Goal: Check status: Check status

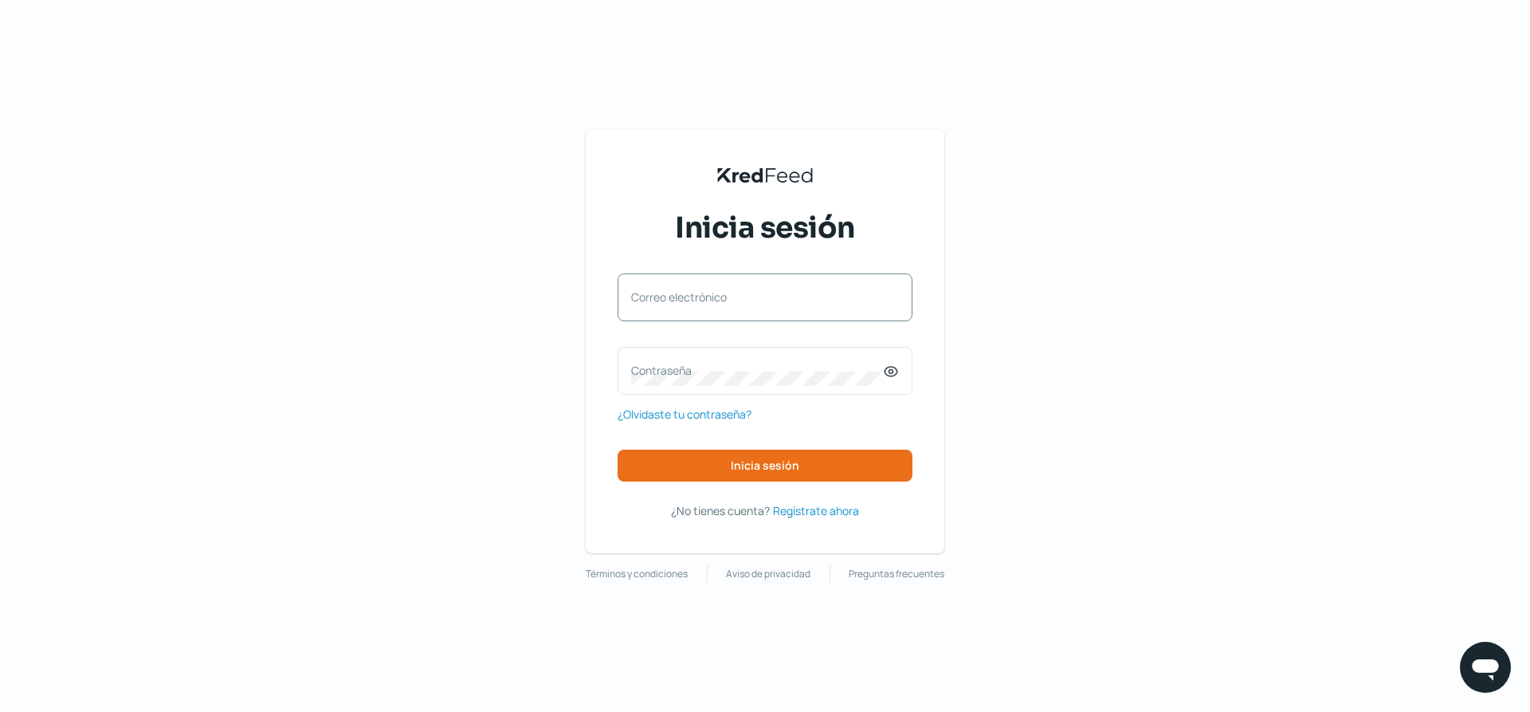
click at [759, 283] on div "Correo electrónico" at bounding box center [765, 297] width 295 height 48
type input "[PERSON_NAME][EMAIL_ADDRESS][DOMAIN_NAME]"
drag, startPoint x: 890, startPoint y: 373, endPoint x: 847, endPoint y: 374, distance: 43.0
click at [888, 373] on icon at bounding box center [891, 371] width 16 height 16
click at [842, 375] on label "Contraseña" at bounding box center [757, 370] width 252 height 15
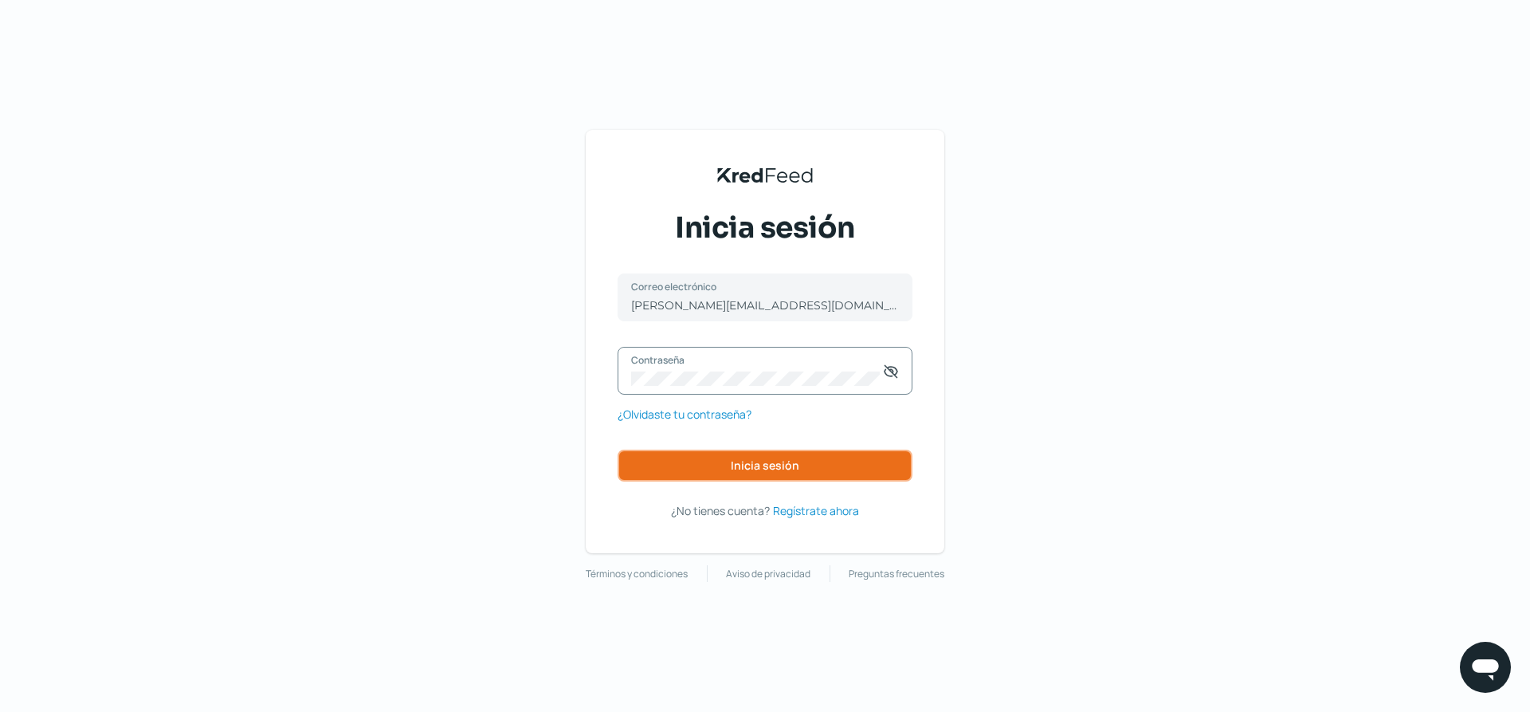
click at [724, 473] on button "Inicia sesión" at bounding box center [765, 465] width 295 height 32
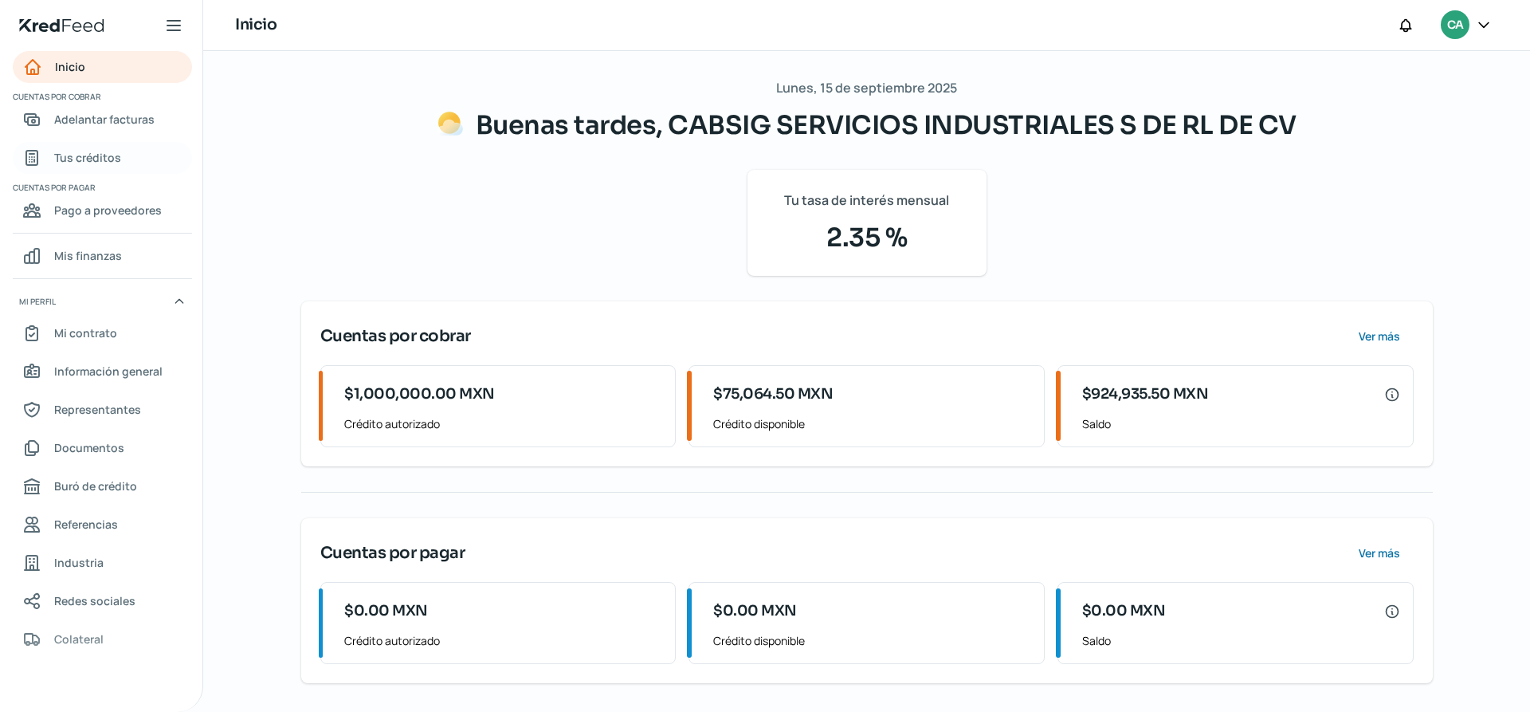
click at [90, 160] on span "Tus créditos" at bounding box center [87, 157] width 67 height 20
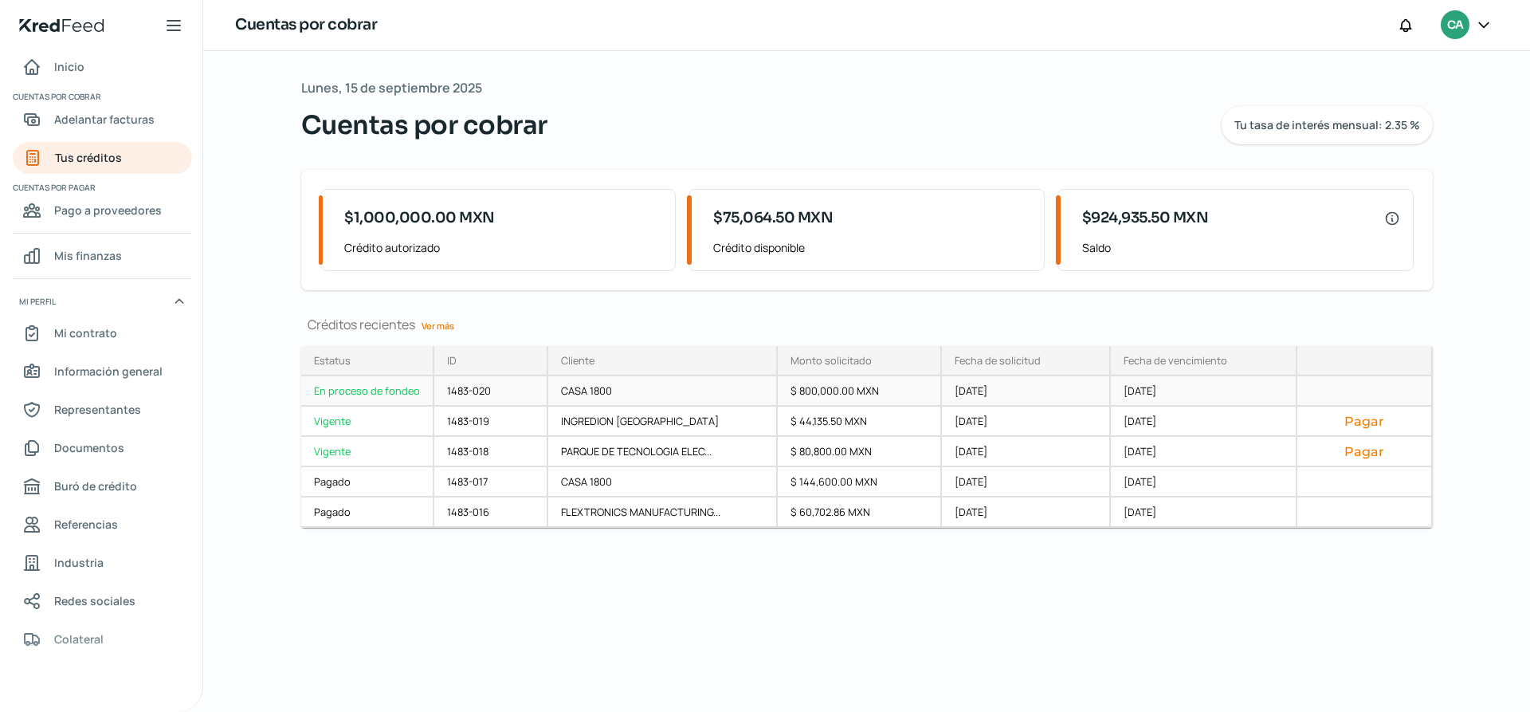
click at [581, 394] on div "CASA 1800" at bounding box center [663, 391] width 230 height 30
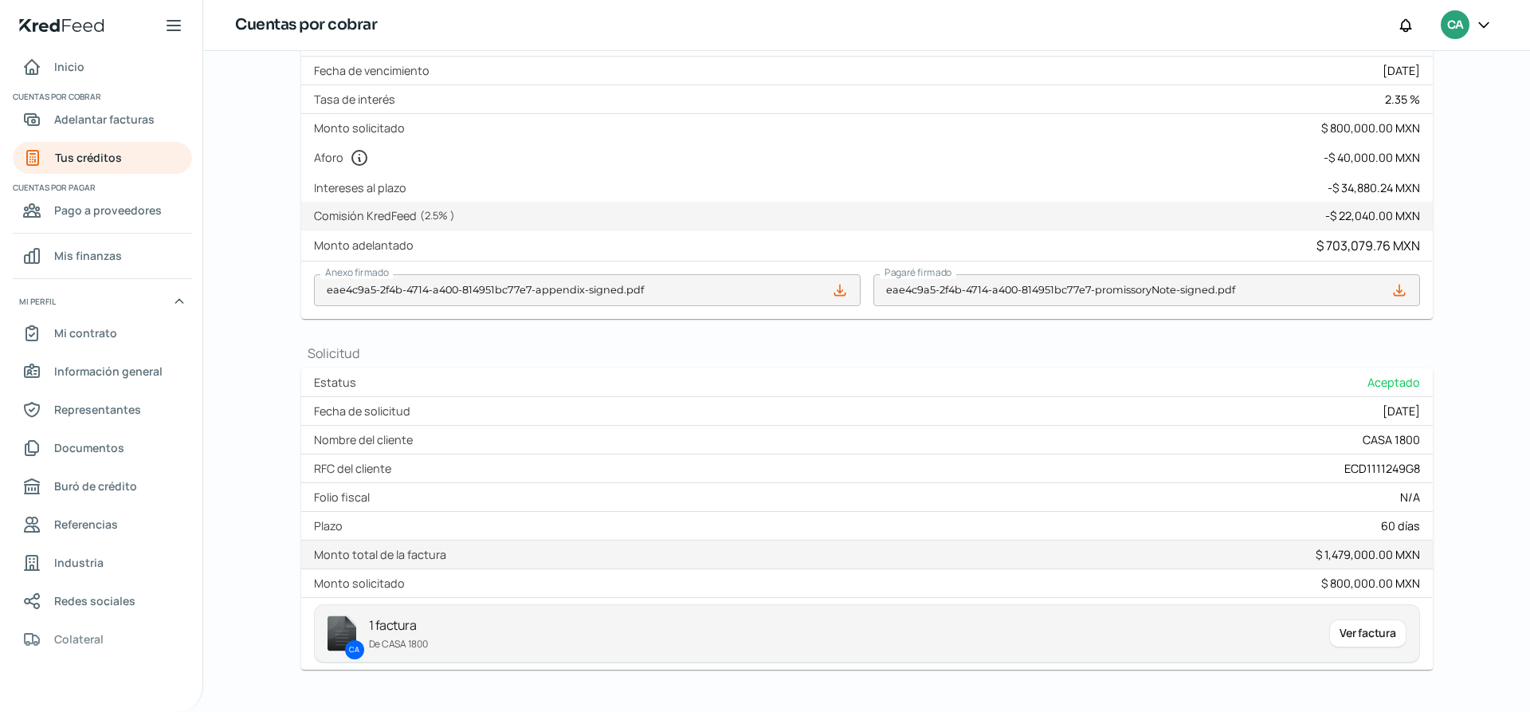
scroll to position [286, 0]
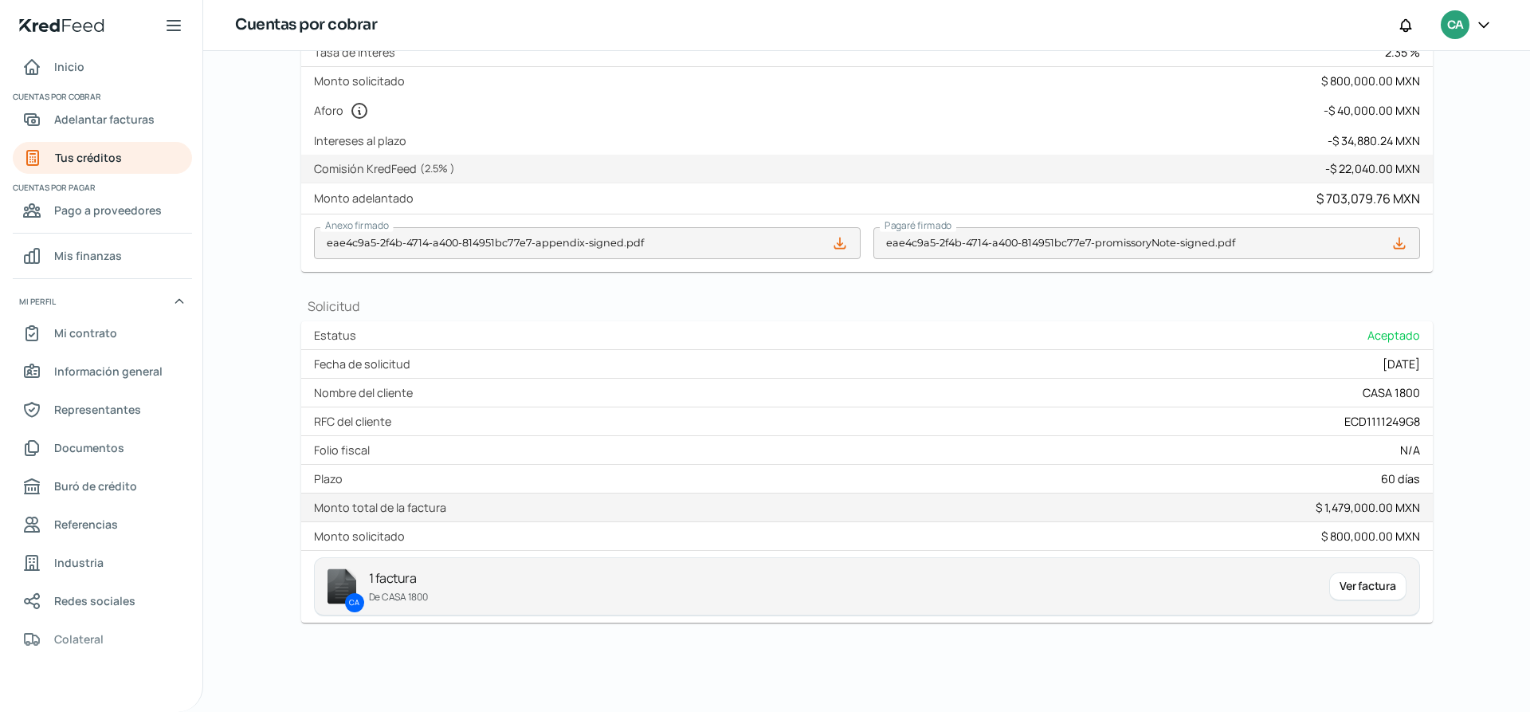
click at [1339, 585] on div "Ver factura" at bounding box center [1367, 586] width 77 height 29
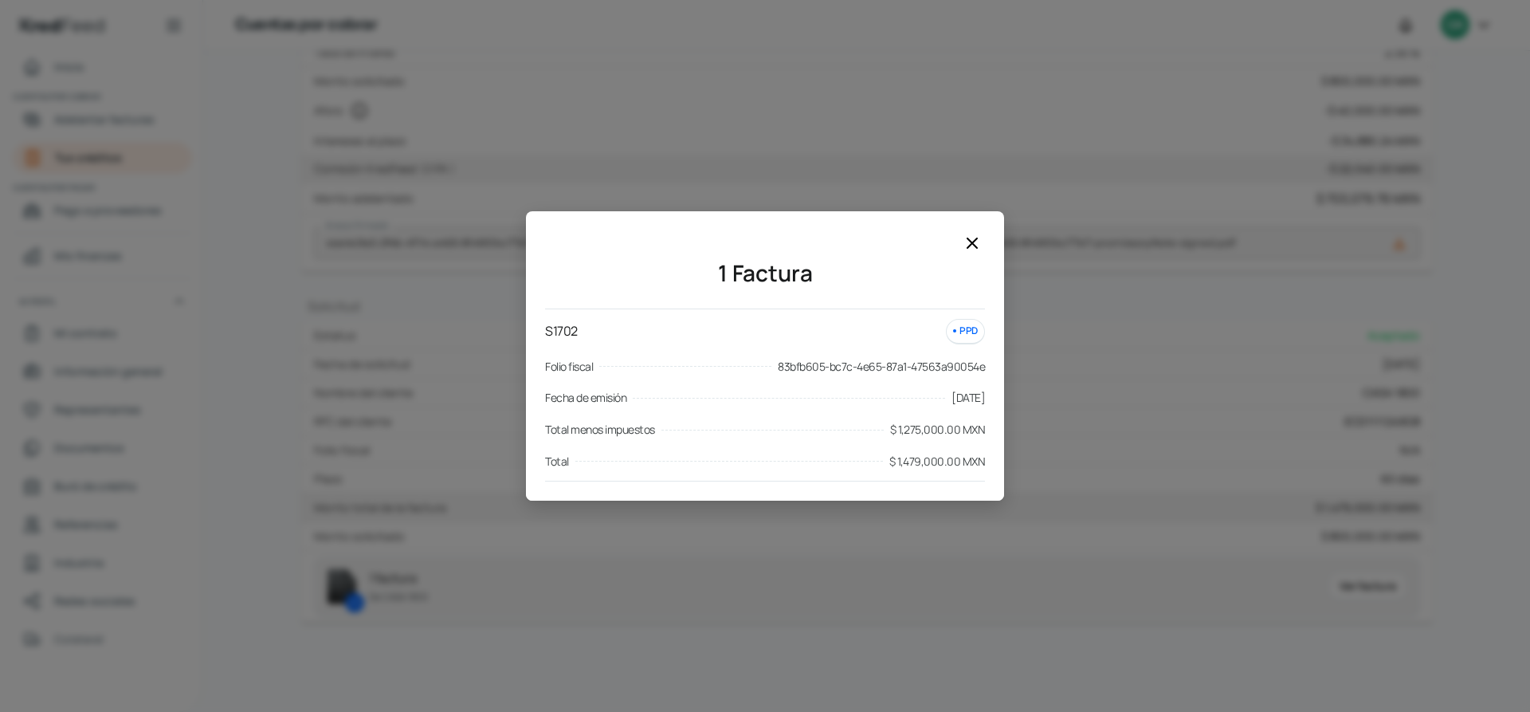
click at [961, 324] on div "PPD" at bounding box center [965, 331] width 39 height 25
click at [810, 576] on div "1 Factura S1702 PPD Folio fiscal 83bfb605-bc7c-4e65-87a1-47563a90054e Fecha de …" at bounding box center [765, 356] width 1530 height 712
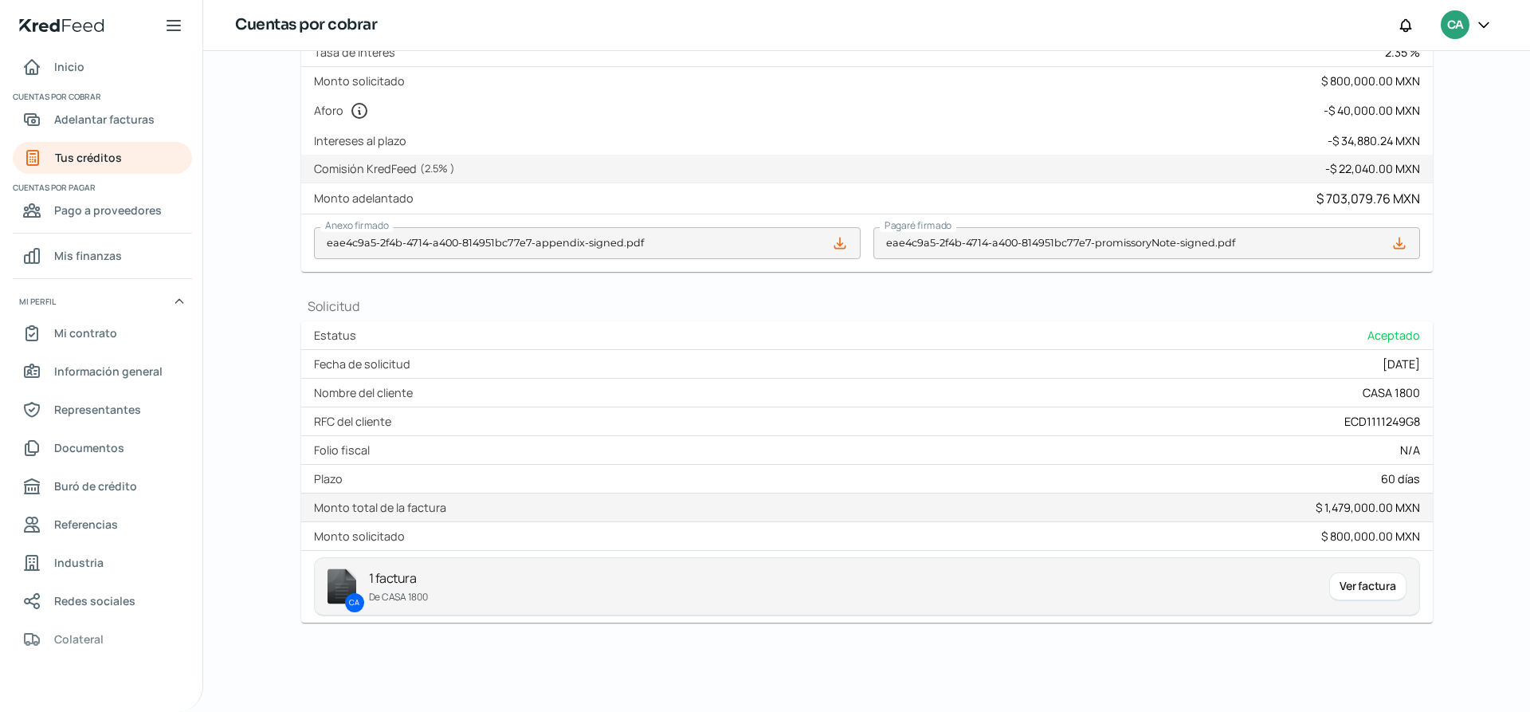
scroll to position [206, 0]
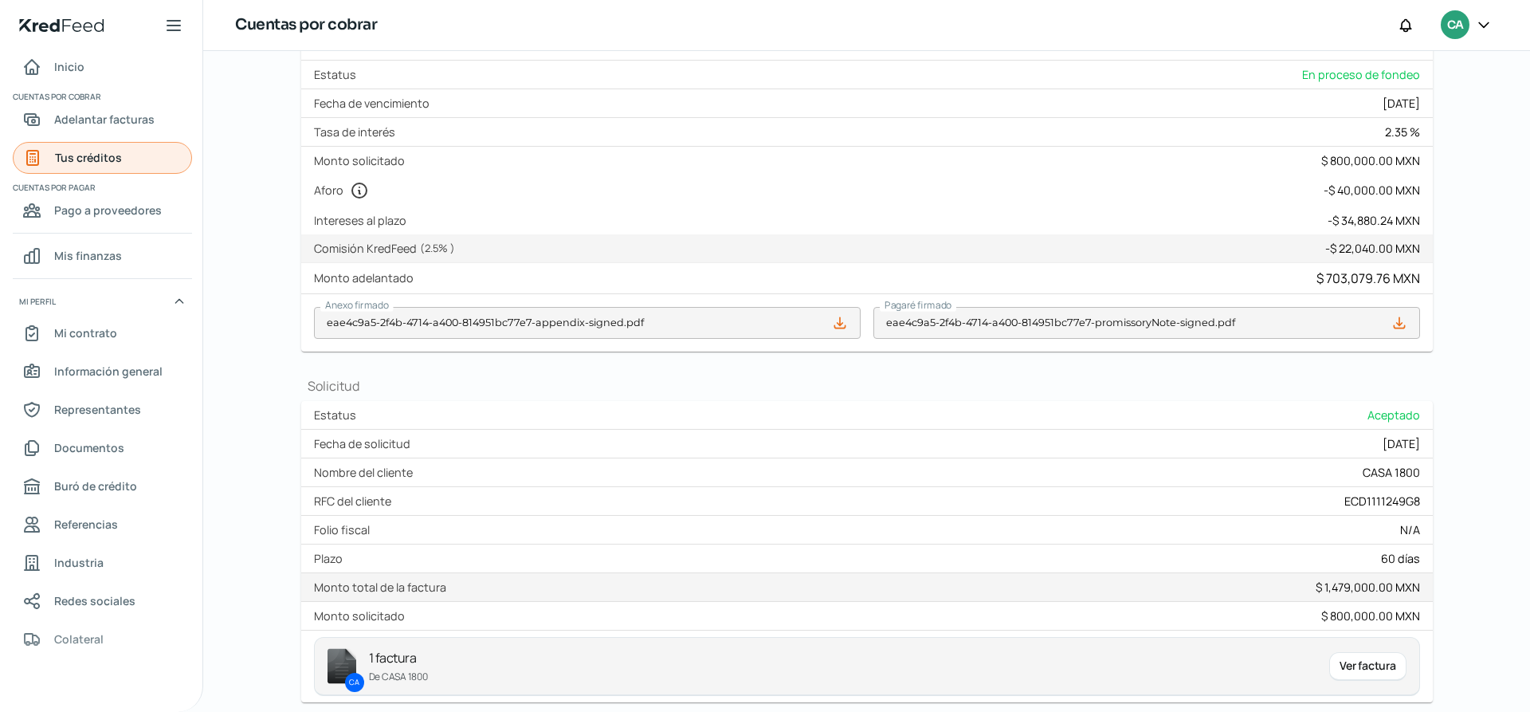
click at [72, 150] on span "Tus créditos" at bounding box center [88, 157] width 67 height 20
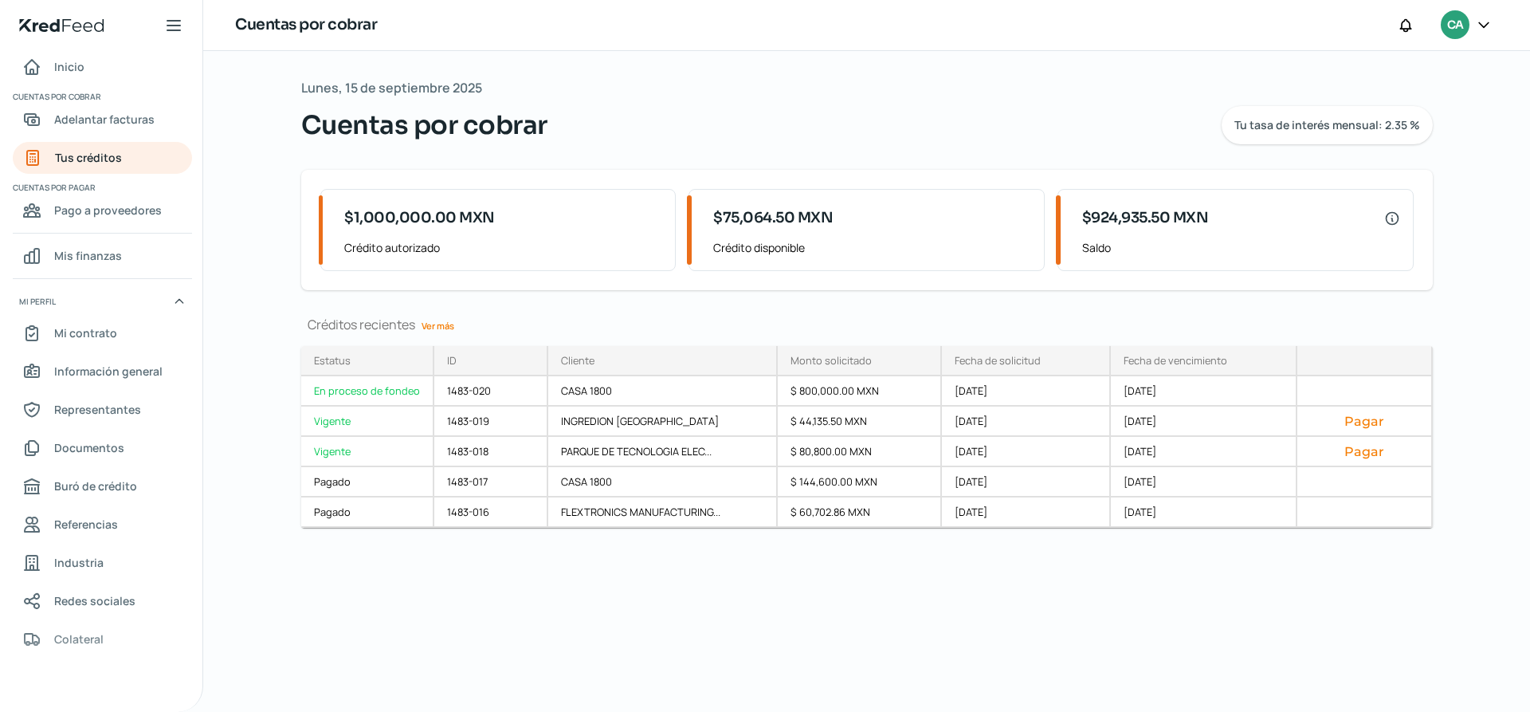
click at [1481, 22] on icon at bounding box center [1484, 25] width 16 height 16
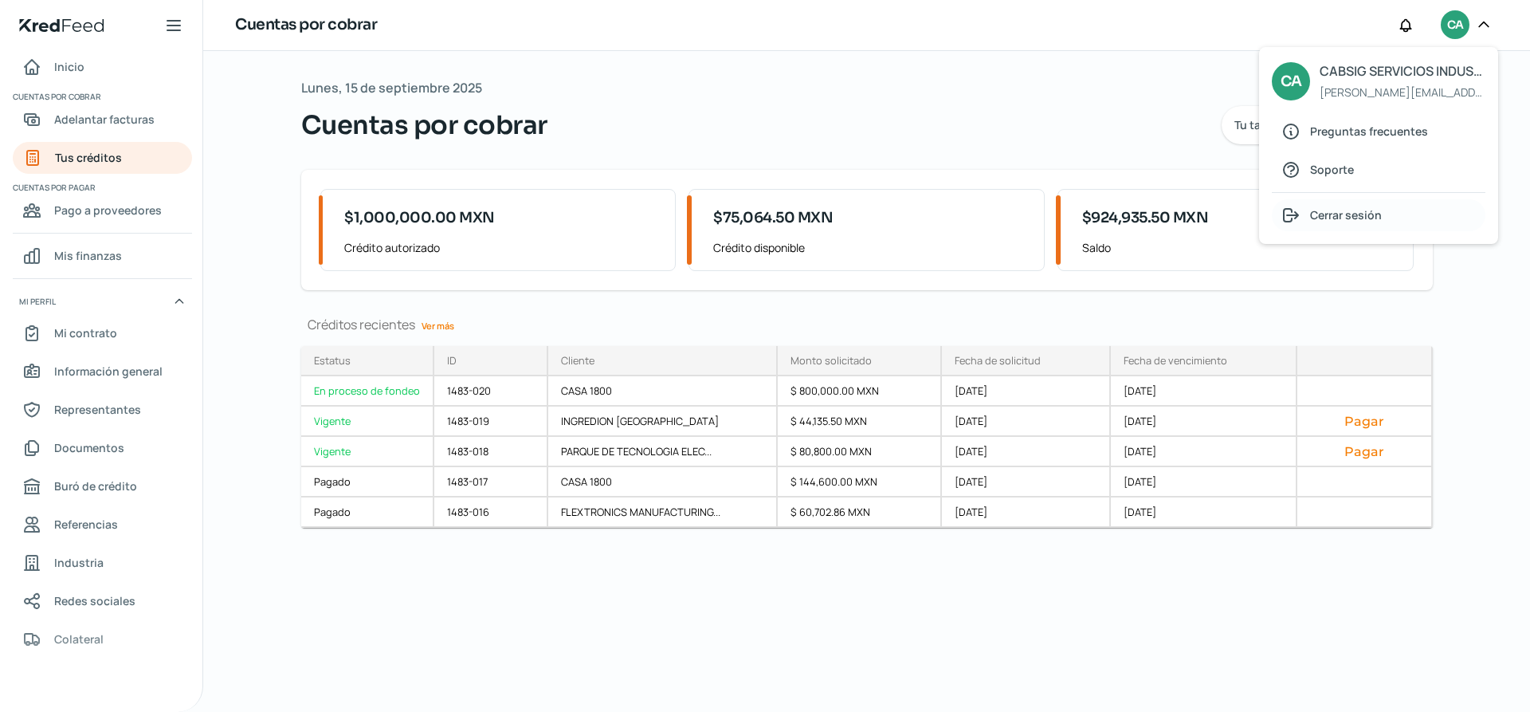
click at [1411, 214] on div "Cerrar sesión" at bounding box center [1379, 215] width 214 height 32
